Goal: Information Seeking & Learning: Learn about a topic

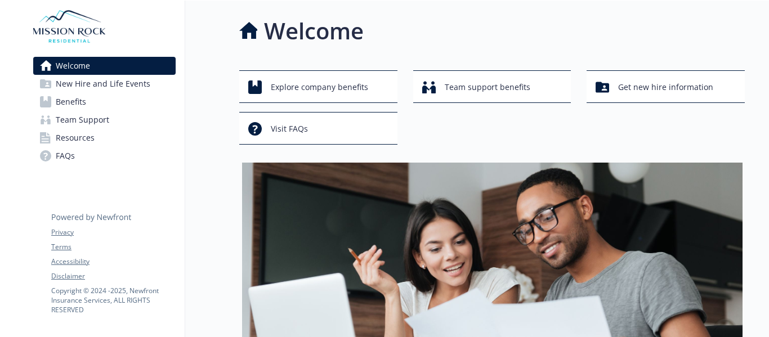
click at [78, 100] on span "Benefits" at bounding box center [71, 102] width 30 height 18
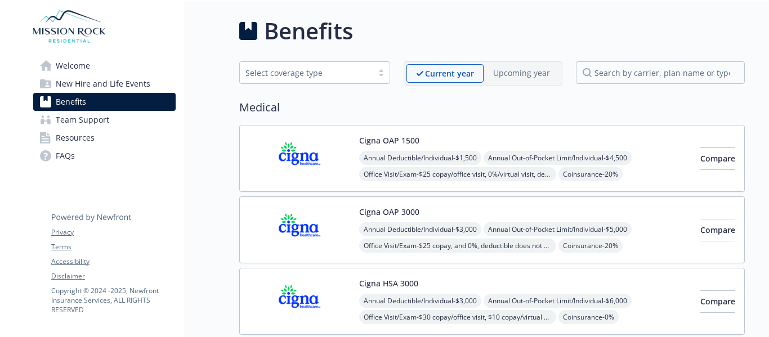
click at [367, 111] on h2 "Medical" at bounding box center [492, 107] width 506 height 17
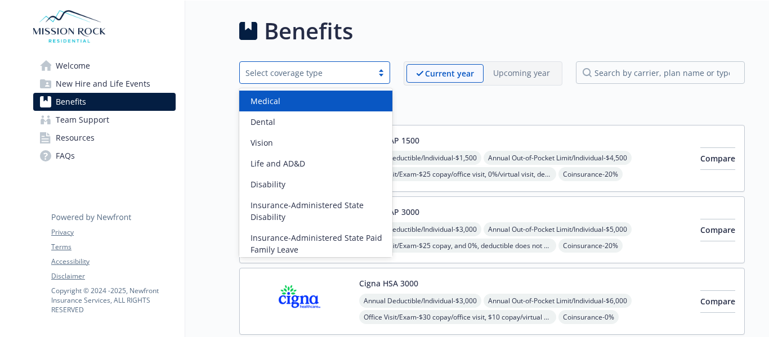
click at [363, 70] on div "Select coverage type" at bounding box center [306, 73] width 122 height 12
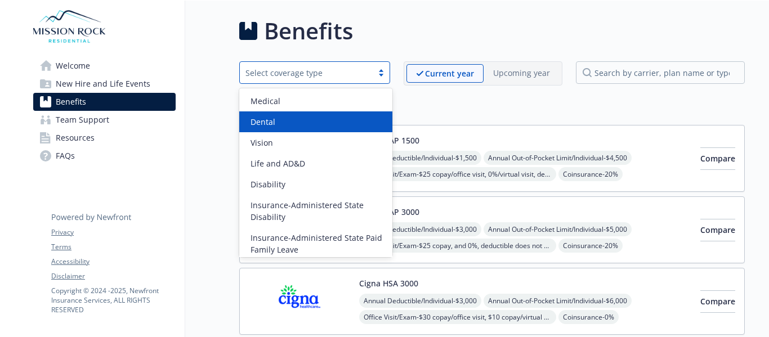
click at [304, 115] on div "Dental" at bounding box center [315, 121] width 153 height 21
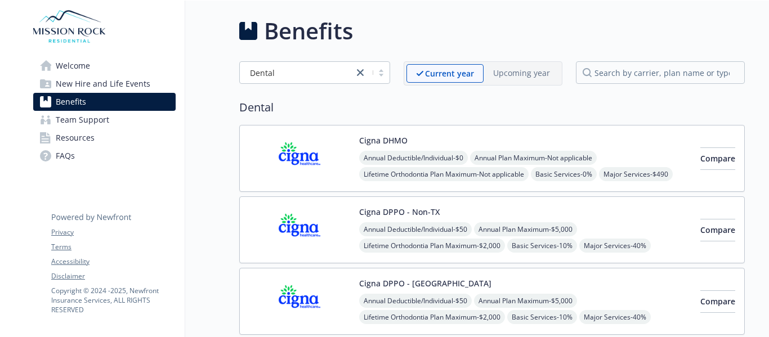
click at [343, 105] on h2 "Dental" at bounding box center [492, 107] width 506 height 17
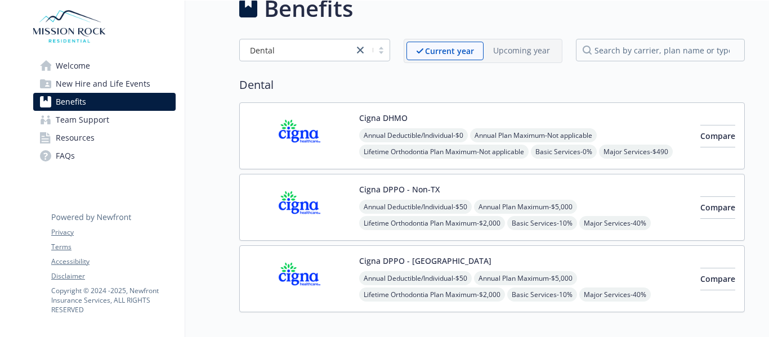
scroll to position [87, 0]
